Goal: Information Seeking & Learning: Learn about a topic

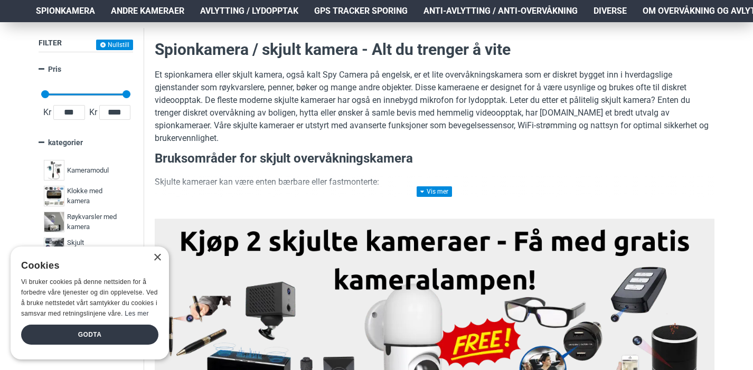
scroll to position [152, 0]
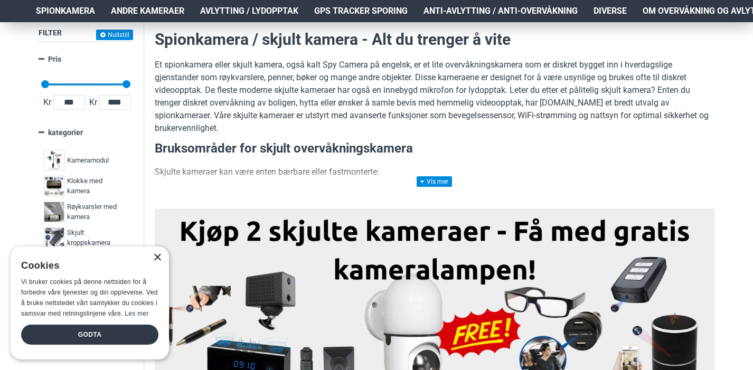
click at [156, 259] on div "×" at bounding box center [157, 258] width 8 height 8
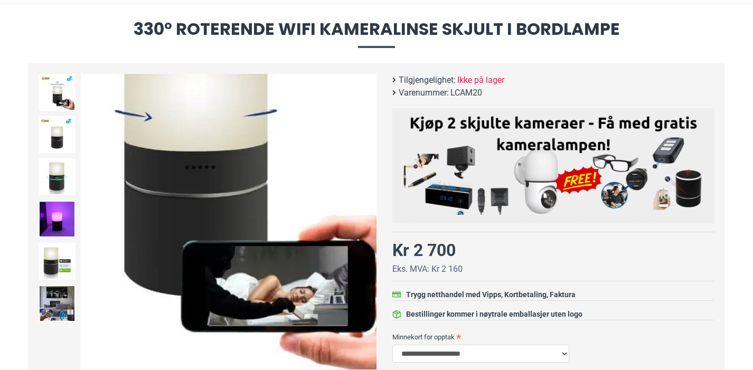
scroll to position [106, 0]
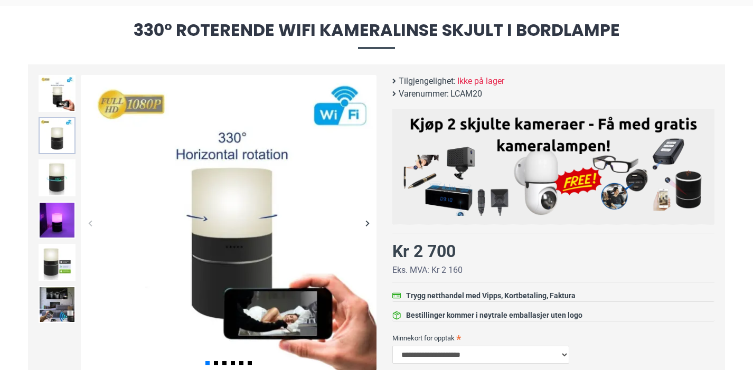
click at [51, 128] on img at bounding box center [57, 135] width 37 height 37
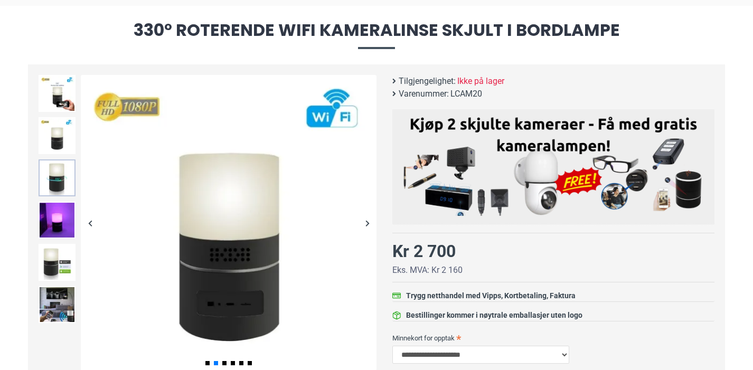
click at [54, 170] on img at bounding box center [57, 177] width 37 height 37
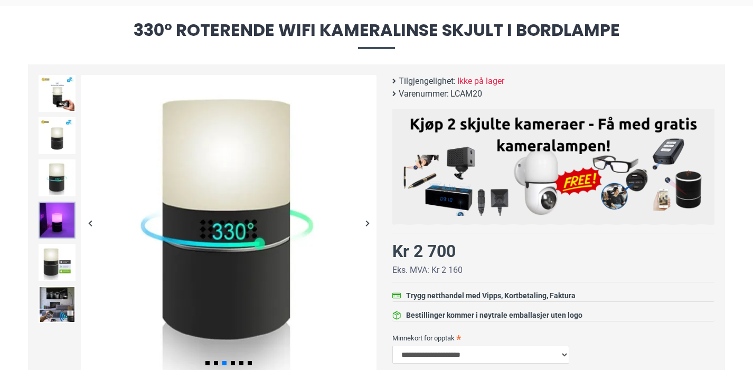
click at [55, 218] on img at bounding box center [57, 220] width 37 height 37
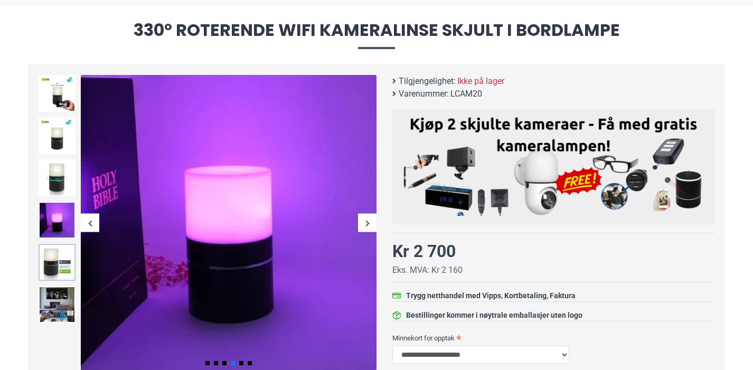
click at [54, 267] on img at bounding box center [57, 262] width 37 height 37
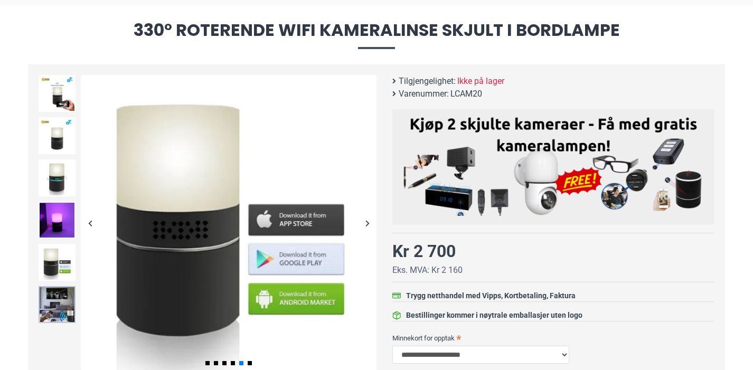
click at [56, 306] on img at bounding box center [57, 304] width 37 height 37
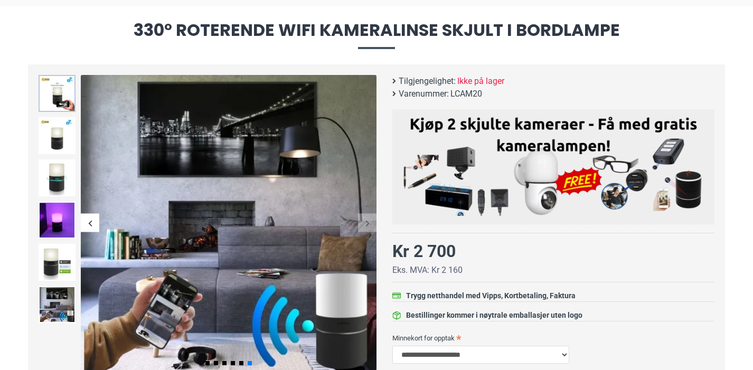
click at [57, 106] on img at bounding box center [57, 93] width 37 height 37
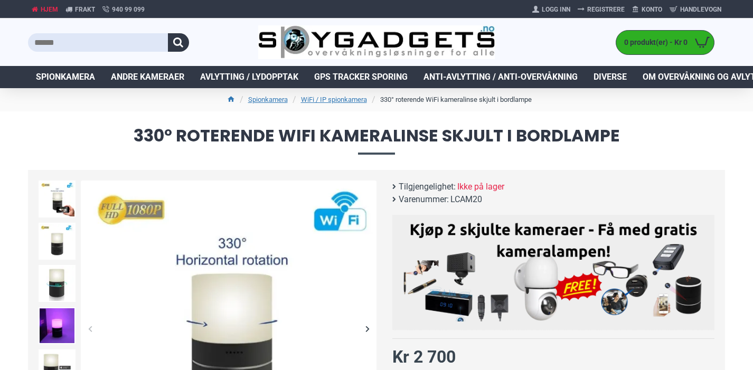
scroll to position [0, 0]
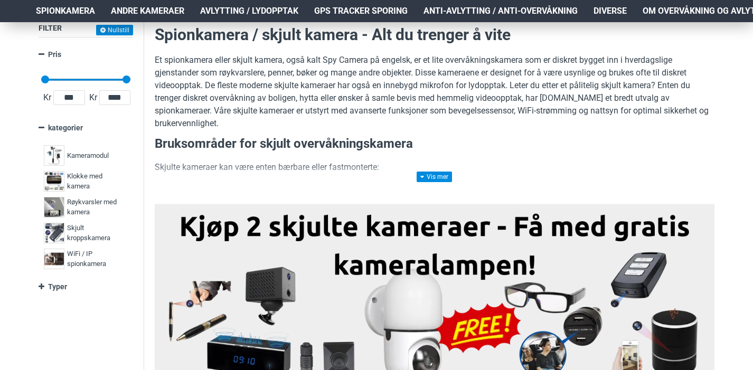
scroll to position [29, 0]
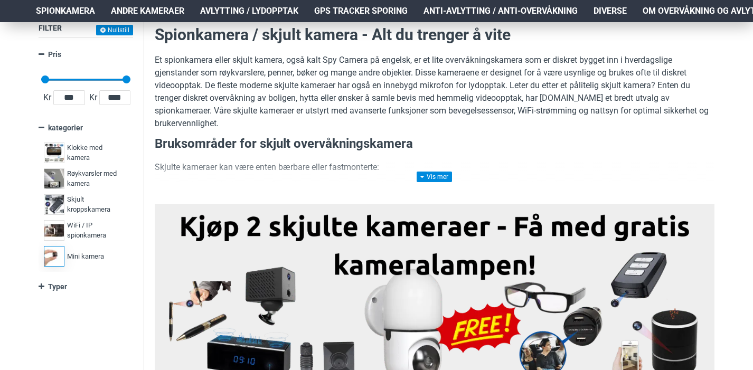
click at [79, 259] on span "Mini kamera" at bounding box center [85, 256] width 37 height 11
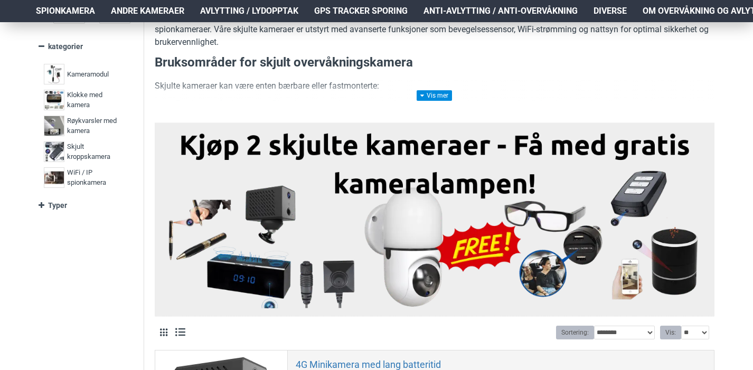
scroll to position [29, 0]
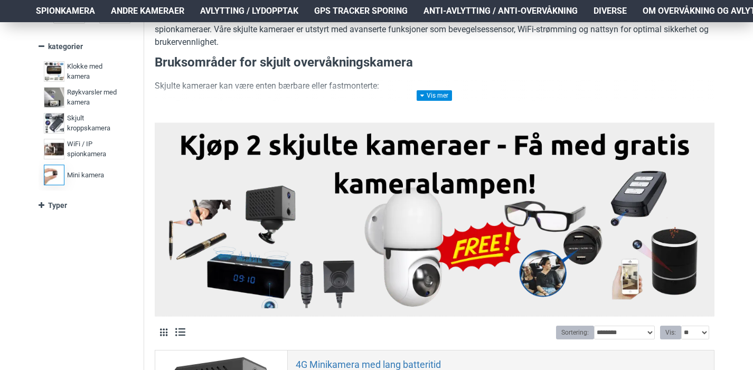
click at [52, 174] on img at bounding box center [54, 175] width 21 height 21
click at [91, 172] on span "Mini kamera" at bounding box center [85, 175] width 37 height 11
click at [41, 205] on link "Typer" at bounding box center [86, 205] width 95 height 18
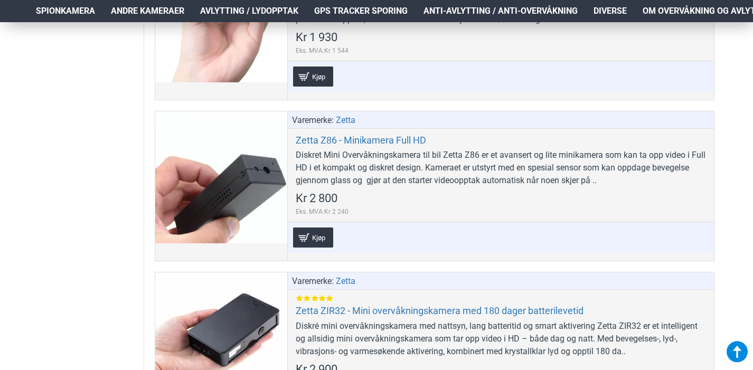
scroll to position [997, 0]
